Goal: Find specific page/section: Find specific page/section

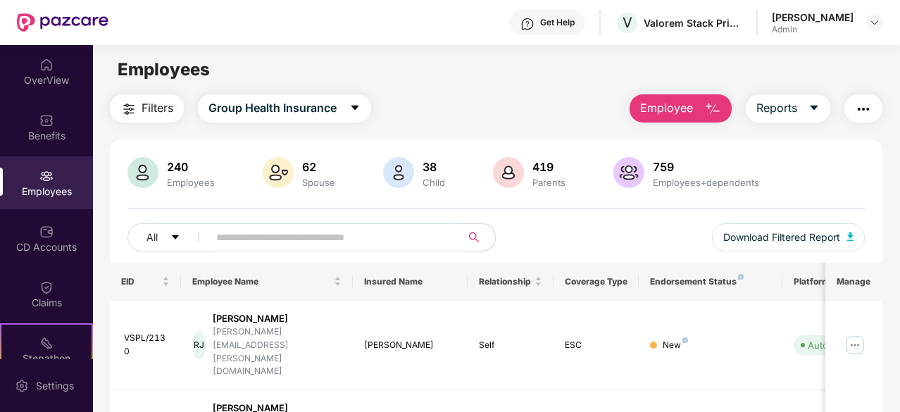
click at [238, 239] on input "text" at bounding box center [329, 237] width 226 height 21
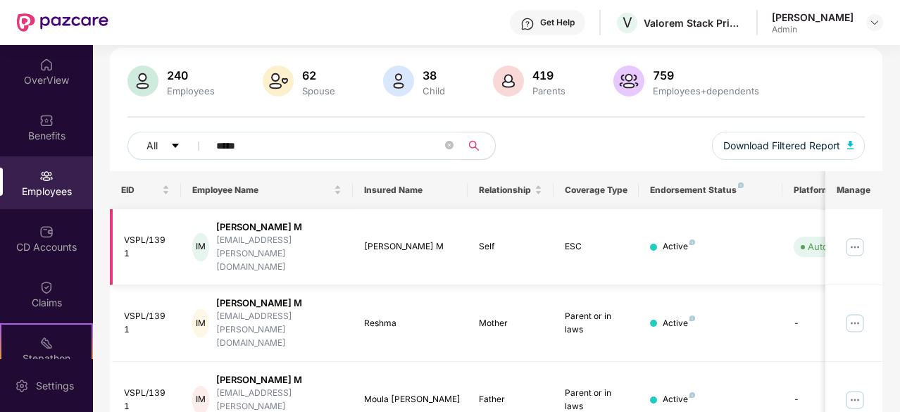
type input "*****"
click at [208, 233] on div "IM" at bounding box center [200, 247] width 16 height 28
click at [145, 234] on div "VSPL/1391" at bounding box center [147, 247] width 46 height 27
click at [241, 232] on div "[PERSON_NAME] M" at bounding box center [278, 226] width 125 height 13
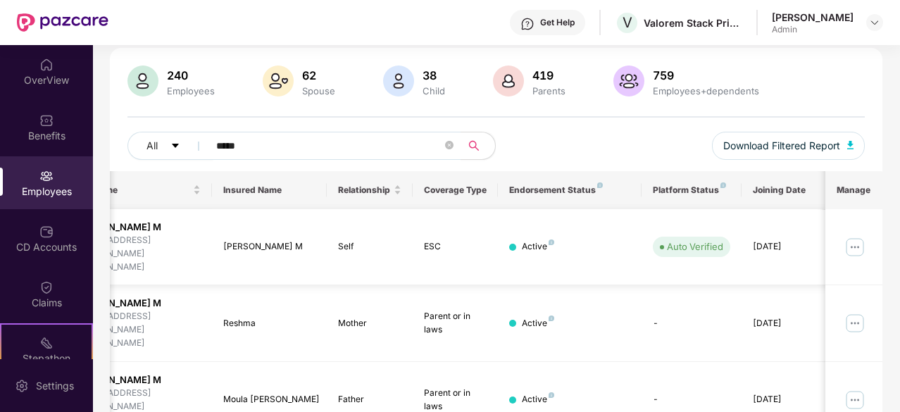
click at [858, 239] on img at bounding box center [855, 247] width 23 height 23
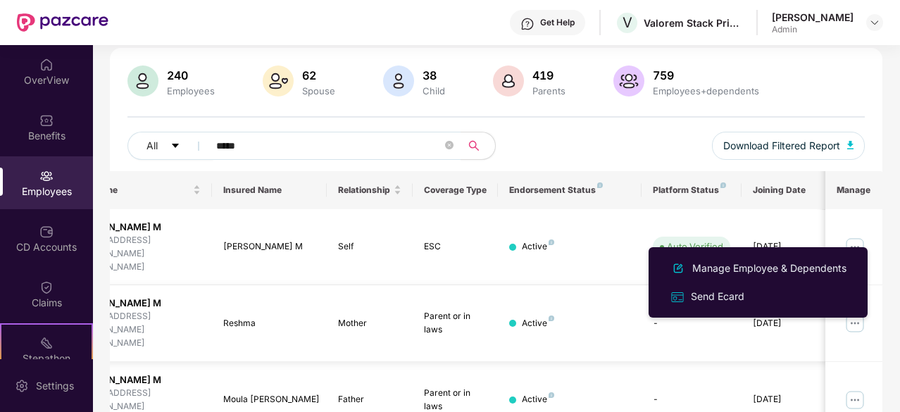
scroll to position [0, 0]
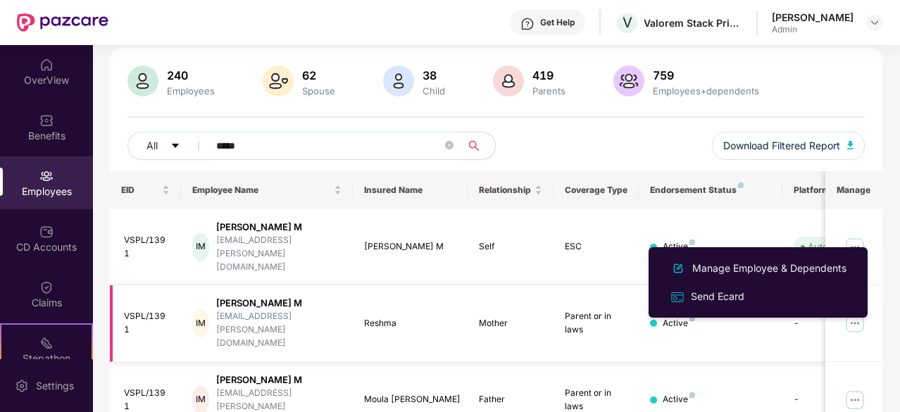
click at [384, 317] on div "Reshma" at bounding box center [410, 323] width 92 height 13
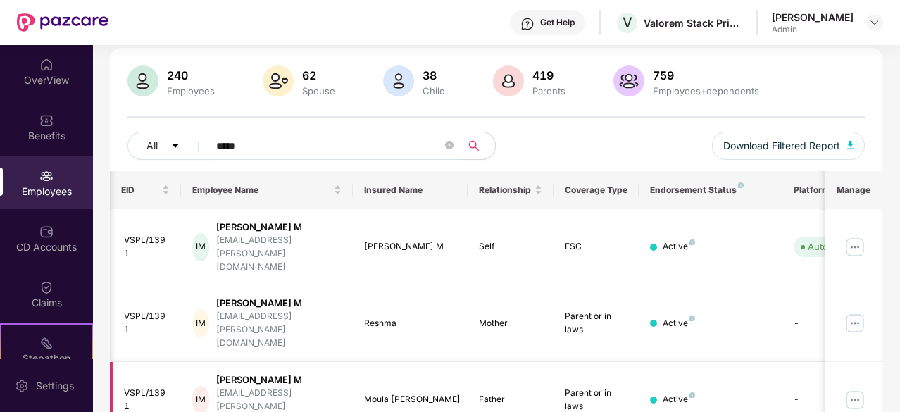
scroll to position [0, 141]
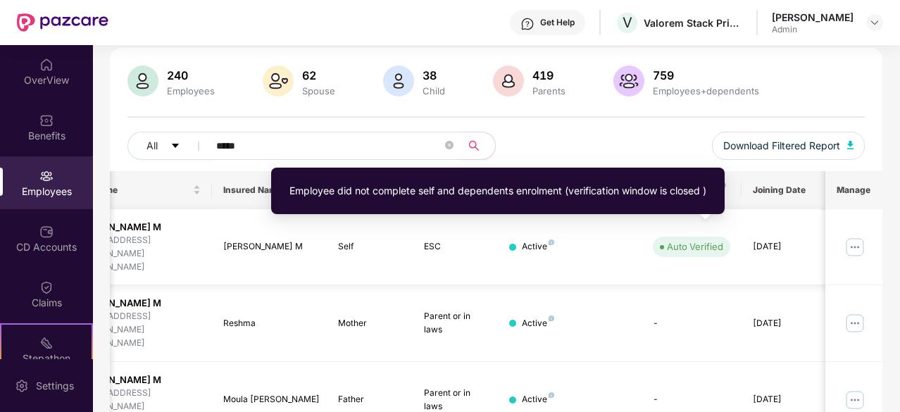
click at [678, 239] on div "Auto Verified" at bounding box center [695, 246] width 56 height 14
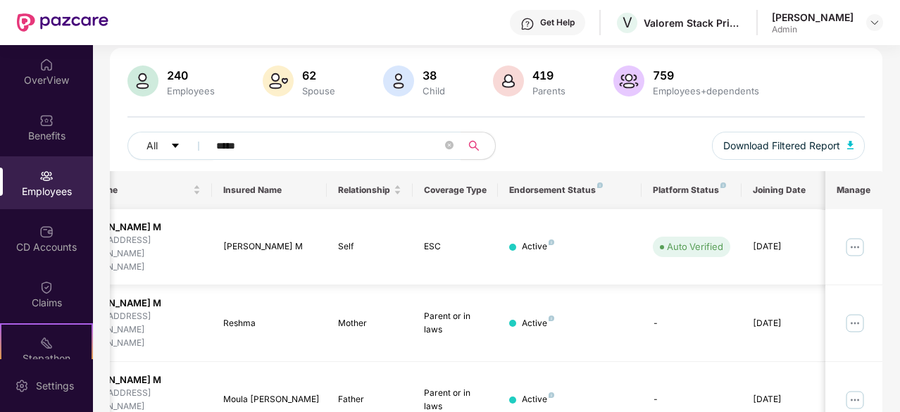
scroll to position [0, 0]
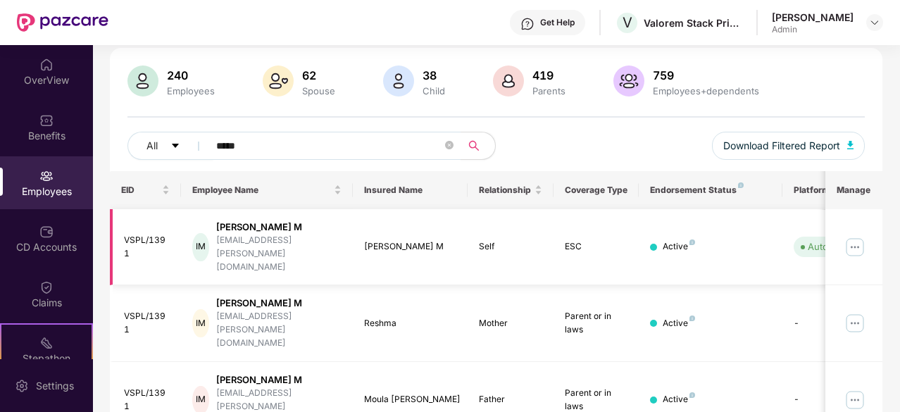
click at [208, 236] on div "IM" at bounding box center [200, 247] width 16 height 28
